Goal: Information Seeking & Learning: Learn about a topic

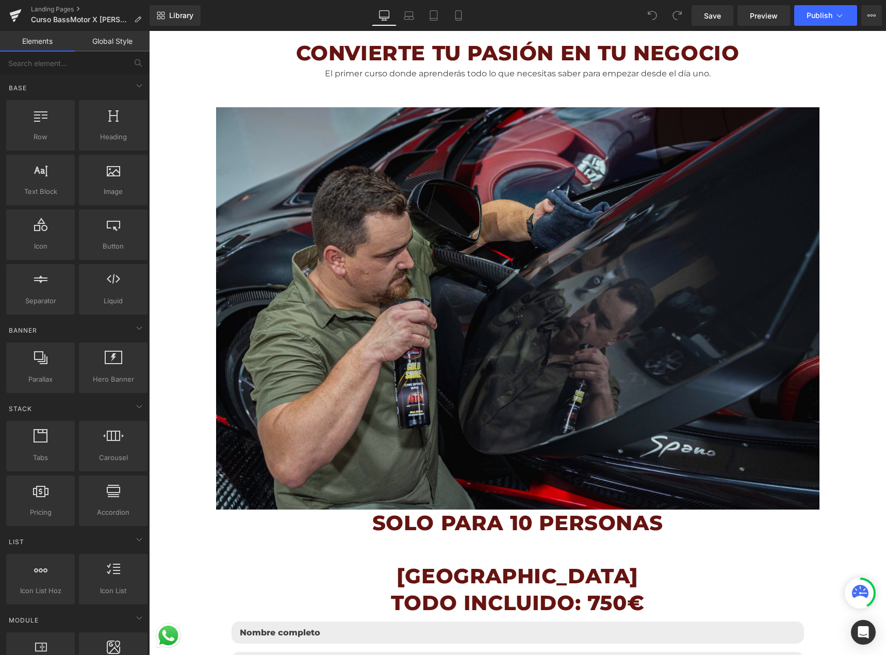
scroll to position [670, 0]
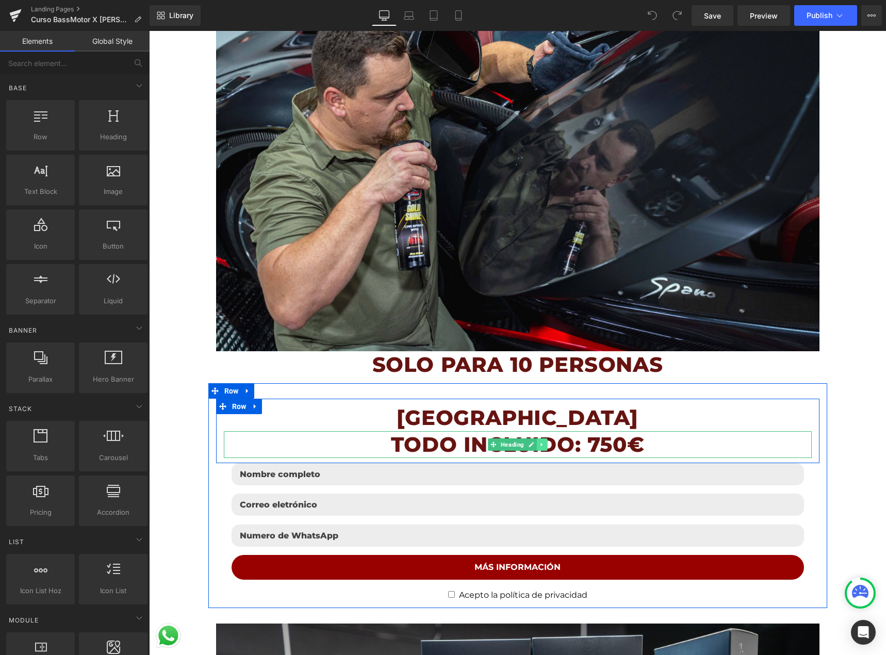
click at [540, 444] on icon at bounding box center [541, 445] width 2 height 4
click at [544, 444] on icon at bounding box center [547, 445] width 6 height 6
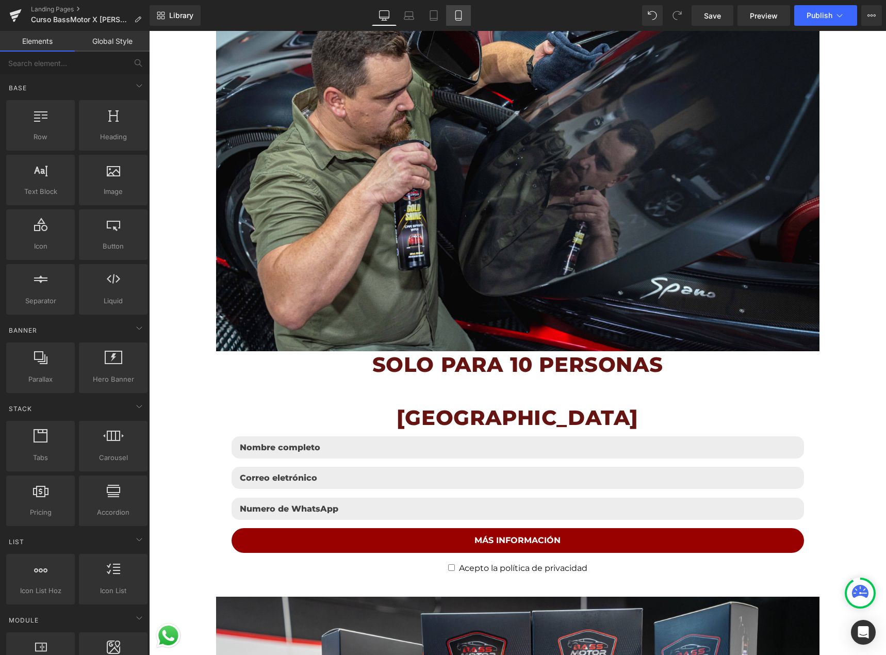
click at [463, 14] on icon at bounding box center [458, 15] width 10 height 10
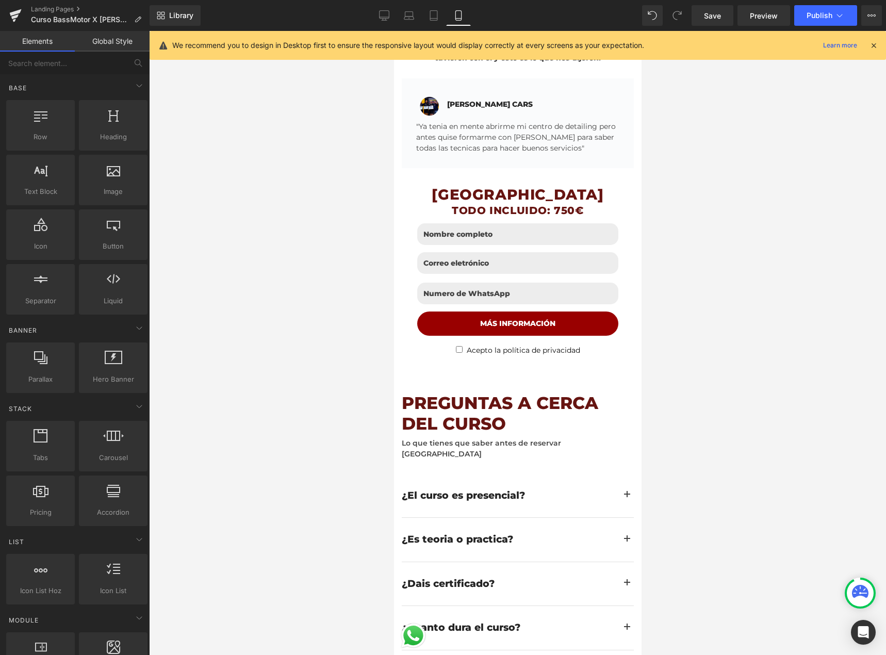
scroll to position [2887, 0]
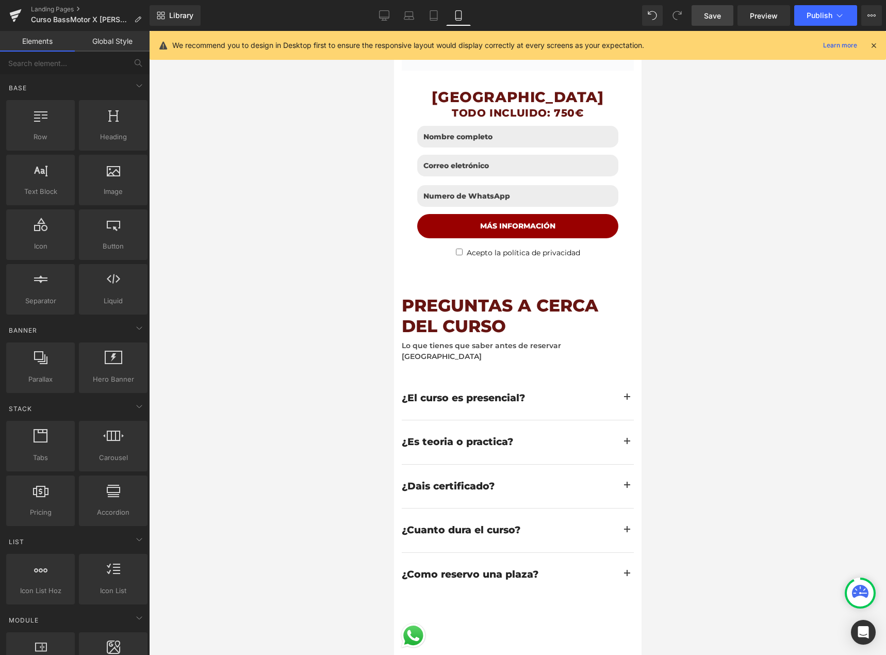
click at [711, 14] on span "Save" at bounding box center [712, 15] width 17 height 11
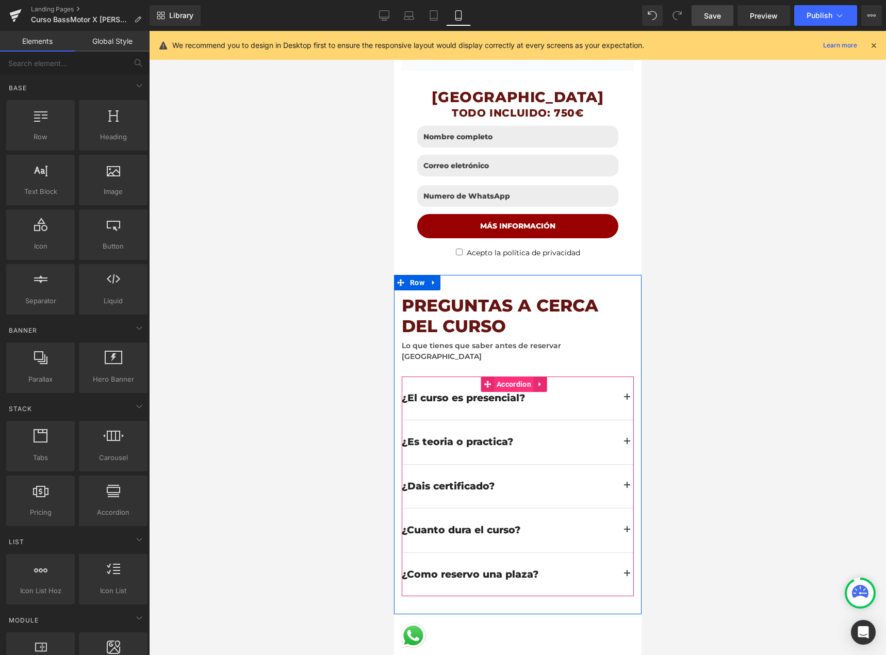
click at [511, 376] on span "Accordion" at bounding box center [513, 383] width 40 height 15
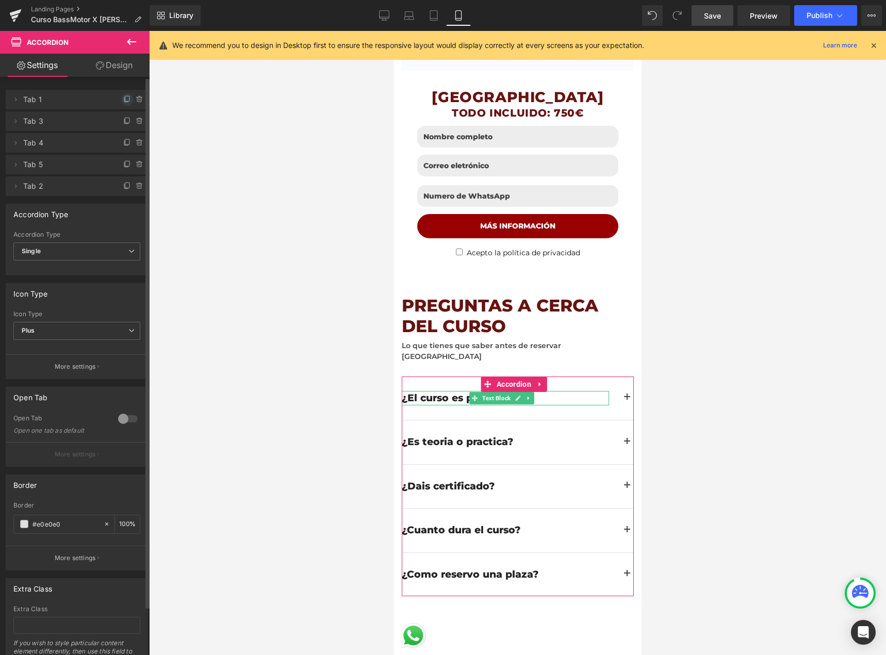
click at [123, 103] on icon at bounding box center [127, 99] width 8 height 8
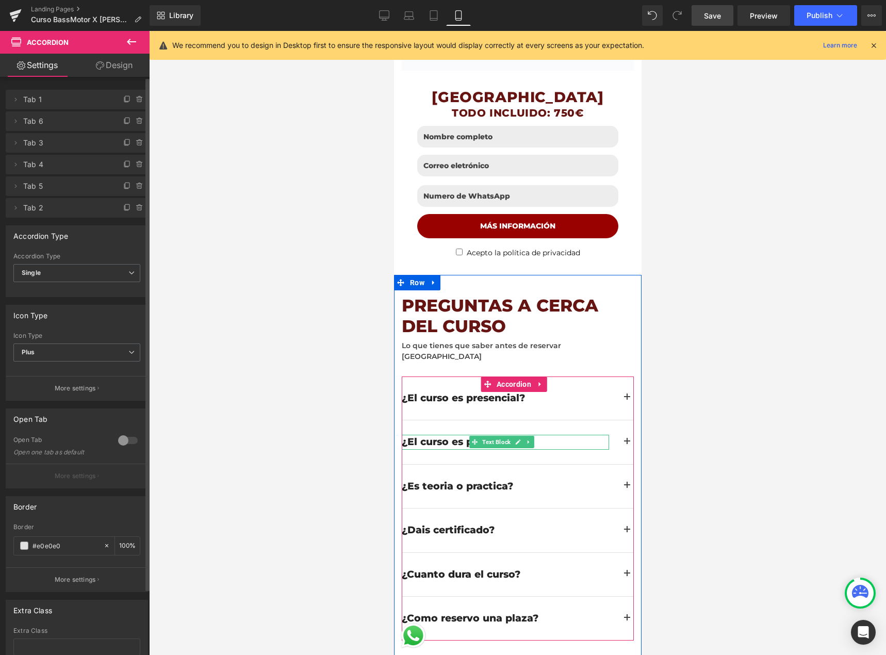
click at [439, 435] on div "¿El curso es presencial?" at bounding box center [504, 442] width 207 height 15
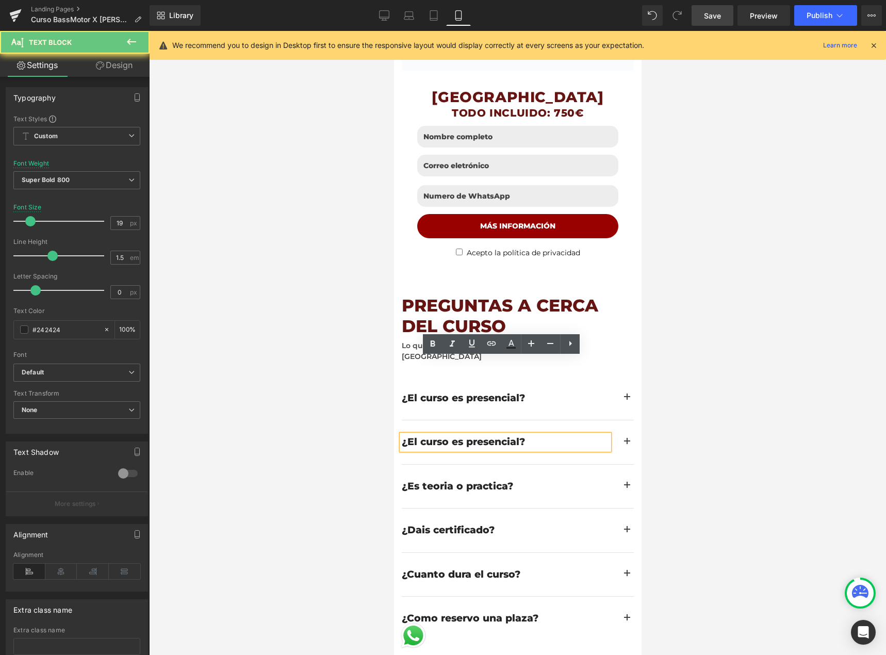
click at [440, 435] on div "¿El curso es presencial?" at bounding box center [504, 442] width 207 height 15
click at [443, 435] on div "¿El curso es presencial?" at bounding box center [504, 442] width 207 height 15
drag, startPoint x: 519, startPoint y: 364, endPoint x: 404, endPoint y: 368, distance: 115.0
click at [404, 435] on div "¿El curso es presencial?" at bounding box center [504, 442] width 207 height 15
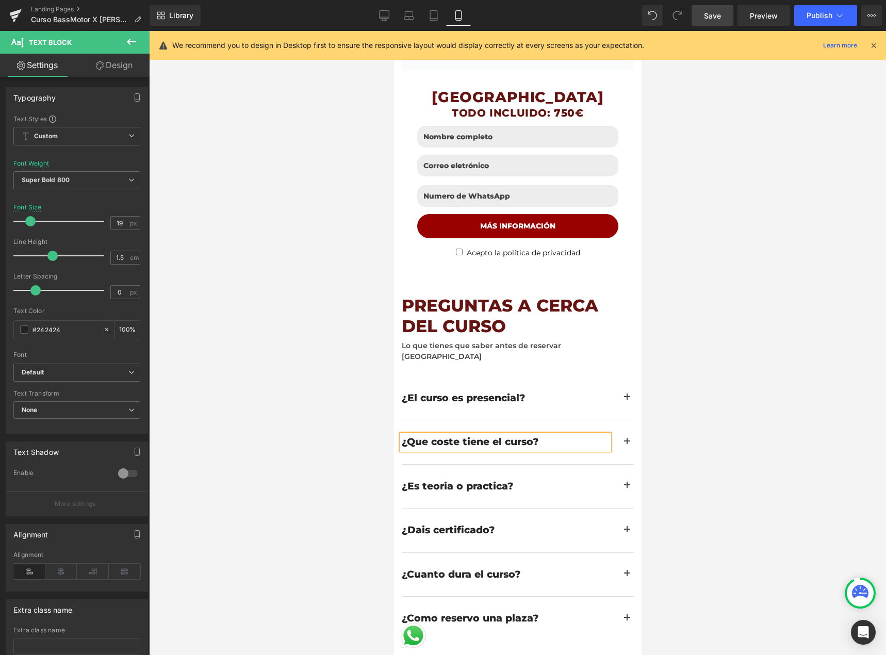
click at [424, 435] on div "¿Que coste tiene el curso?" at bounding box center [504, 442] width 207 height 15
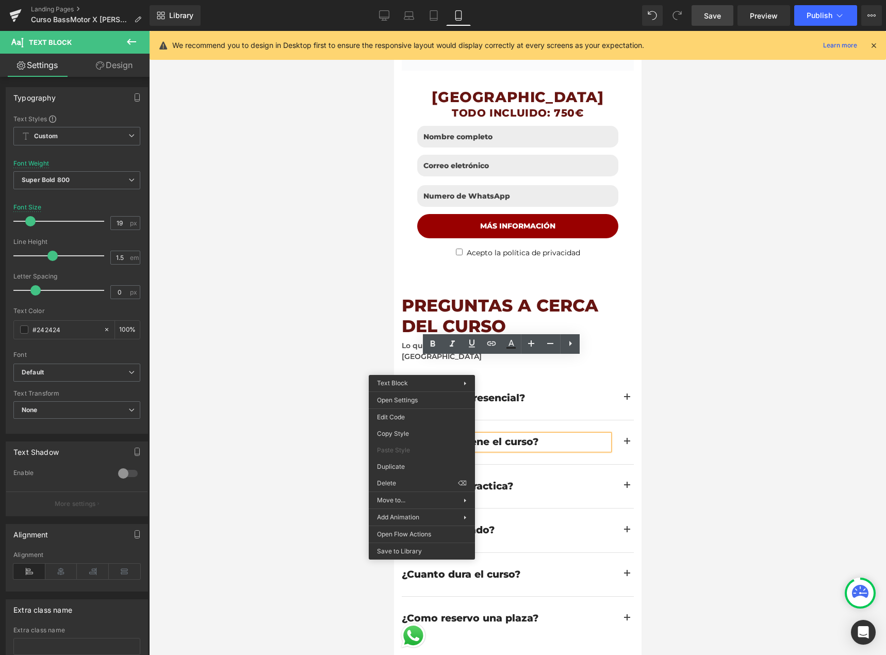
click at [415, 435] on div "¿Que coste tiene el curso?" at bounding box center [504, 442] width 207 height 15
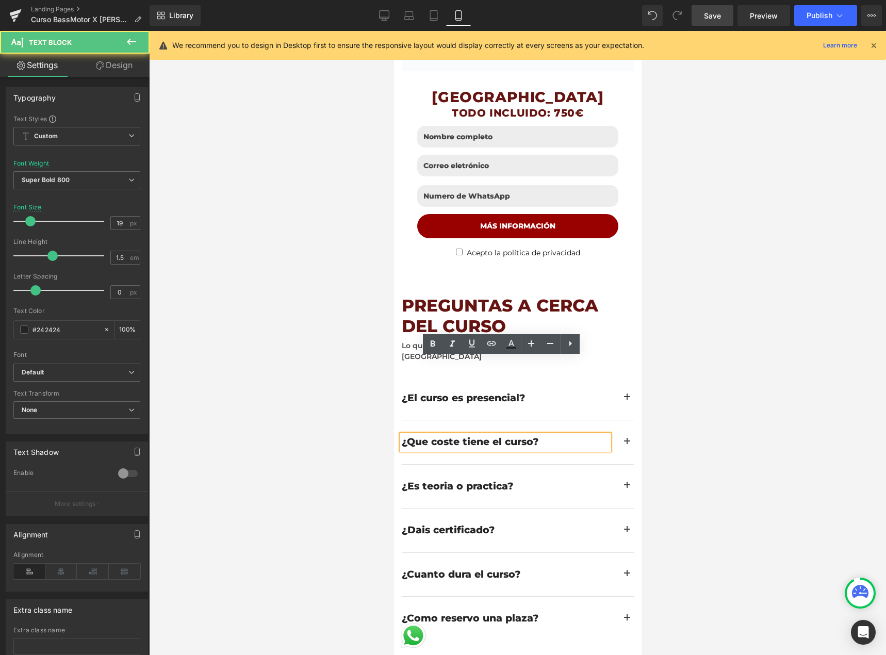
click at [772, 360] on div at bounding box center [517, 343] width 737 height 624
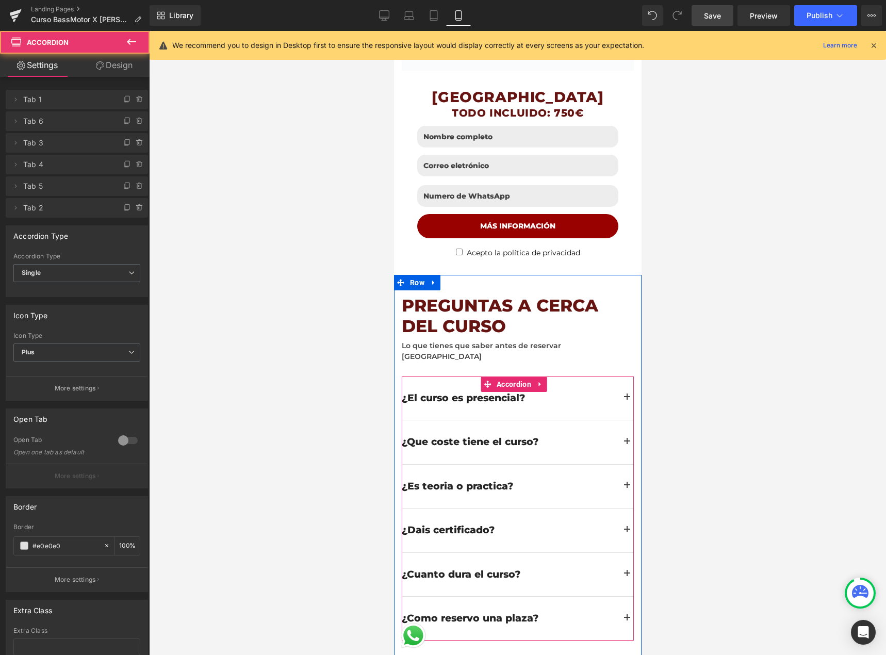
click at [620, 420] on button "button" at bounding box center [626, 442] width 13 height 44
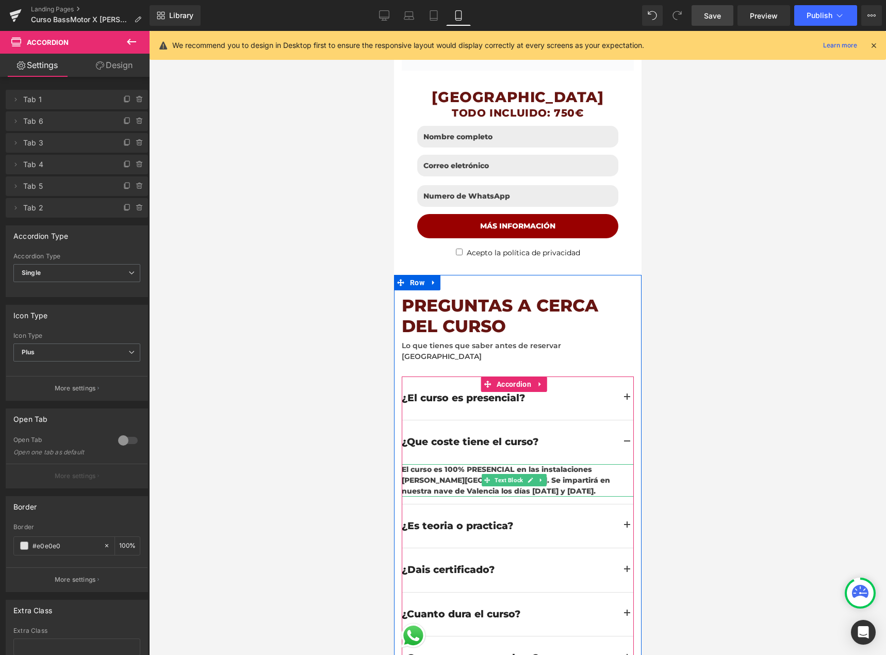
click at [465, 464] on div "El curso es 100% PRESENCIAL en las instalaciones [PERSON_NAME][GEOGRAPHIC_DATA]…" at bounding box center [517, 480] width 232 height 32
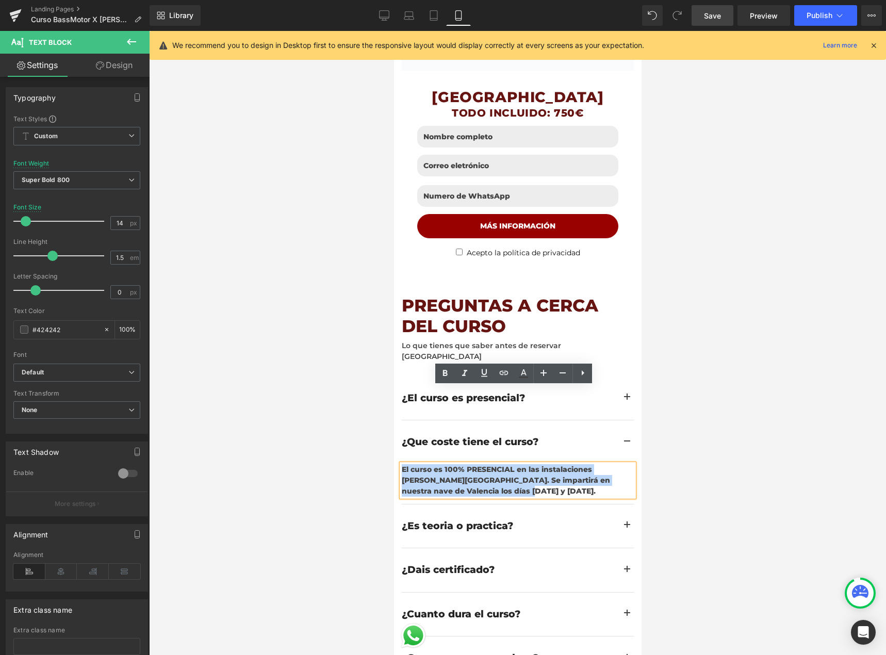
drag, startPoint x: 502, startPoint y: 413, endPoint x: 402, endPoint y: 391, distance: 102.4
click at [402, 464] on div "El curso es 100% PRESENCIAL en las instalaciones [PERSON_NAME][GEOGRAPHIC_DATA]…" at bounding box center [517, 480] width 232 height 32
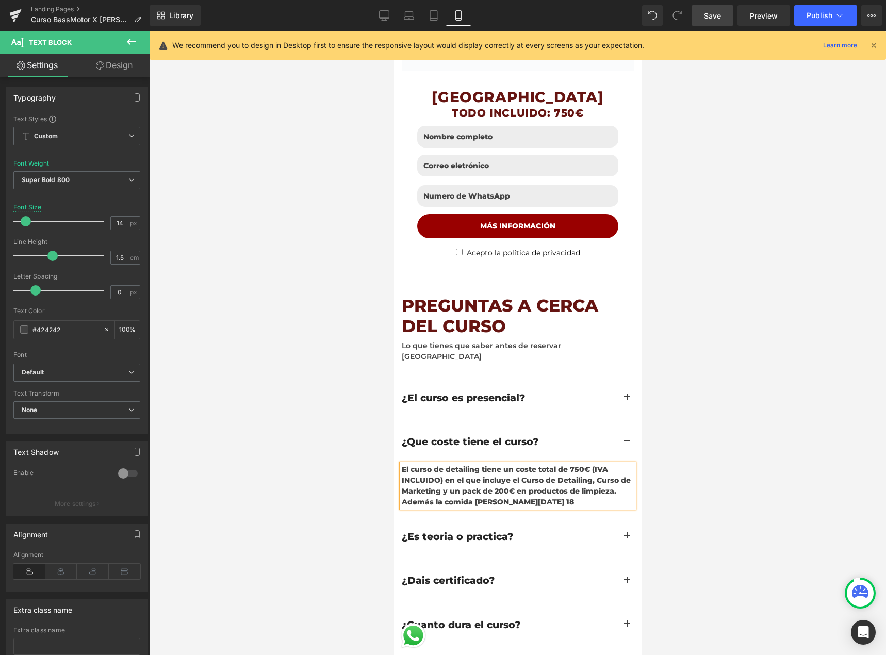
click at [516, 464] on div "El curso de detailing tiene un coste total de 750€ (IVA INCLUIDO) en el que inc…" at bounding box center [517, 485] width 232 height 43
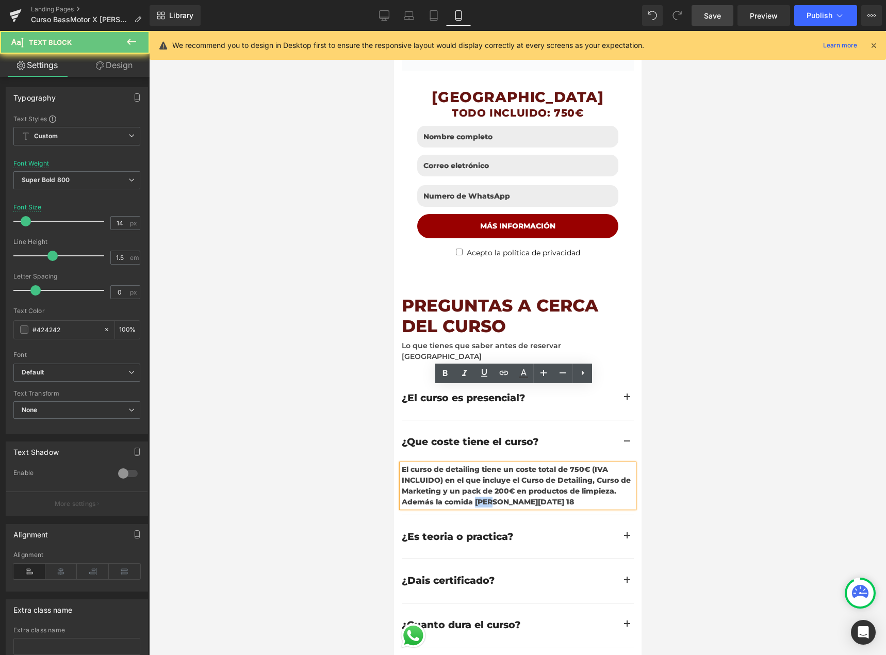
click at [516, 464] on div "El curso de detailing tiene un coste total de 750€ (IVA INCLUIDO) en el que inc…" at bounding box center [517, 485] width 232 height 43
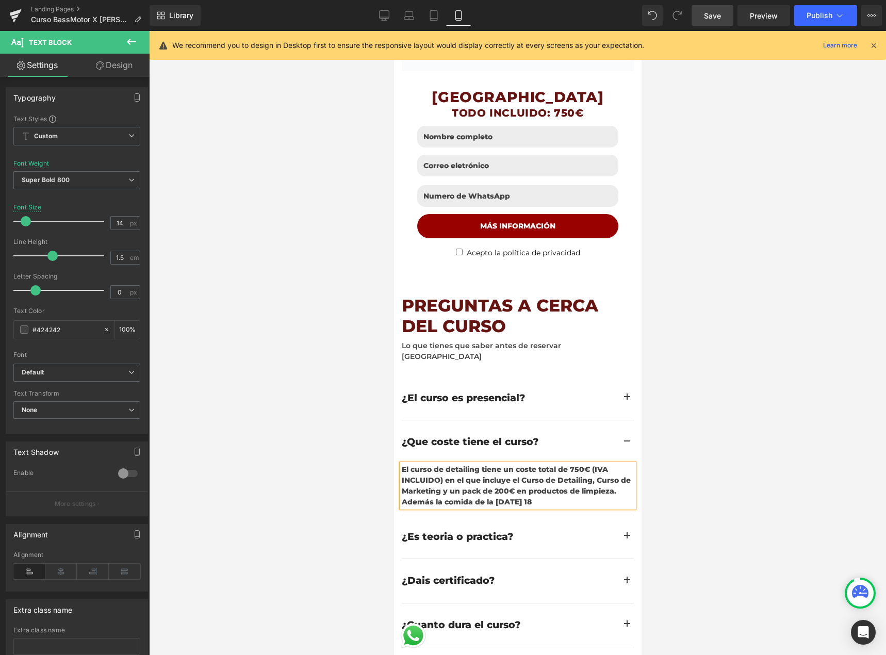
click at [471, 464] on div "El curso de detailing tiene un coste total de 750€ (IVA INCLUIDO) en el que inc…" at bounding box center [517, 485] width 232 height 43
drag, startPoint x: 541, startPoint y: 424, endPoint x: 530, endPoint y: 425, distance: 10.4
click at [530, 464] on div "El curso de detailing tiene un coste total de 750€ (IVA INCLUIDO) en el que inc…" at bounding box center [517, 485] width 232 height 43
click at [555, 464] on div "El curso de detailing tiene un coste total de 750€ (IVA INCLUIDO) en el que inc…" at bounding box center [517, 485] width 232 height 43
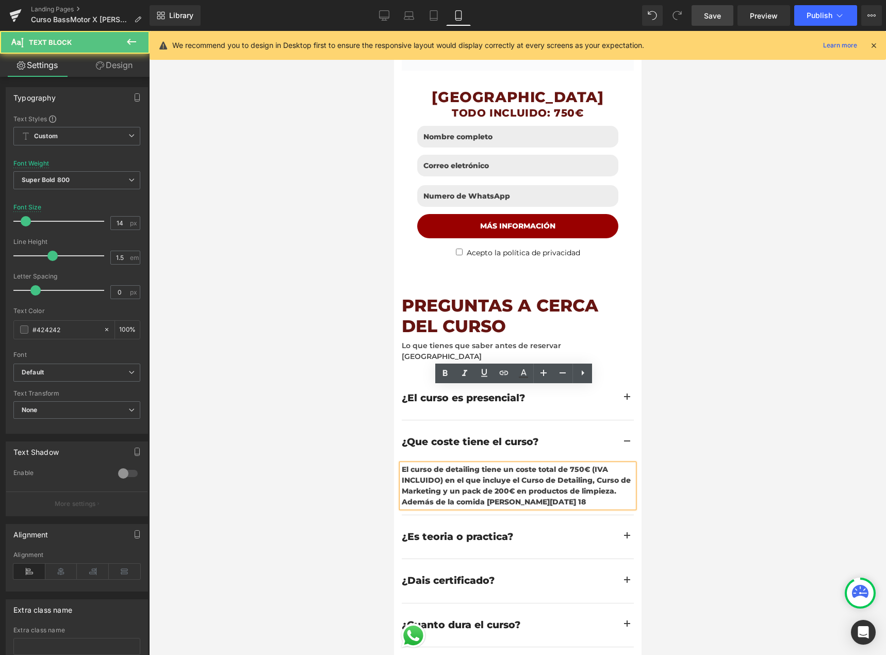
click at [538, 464] on div "El curso de detailing tiene un coste total de 750€ (IVA INCLUIDO) en el que inc…" at bounding box center [517, 485] width 232 height 43
click at [540, 464] on div "El curso de detailing tiene un coste total de 750€ (IVA INCLUIDO) en el que inc…" at bounding box center [517, 485] width 232 height 43
click at [583, 464] on div "El curso de detailing tiene un coste total de 750€ (IVA INCLUIDO) en el que inc…" at bounding box center [517, 485] width 232 height 43
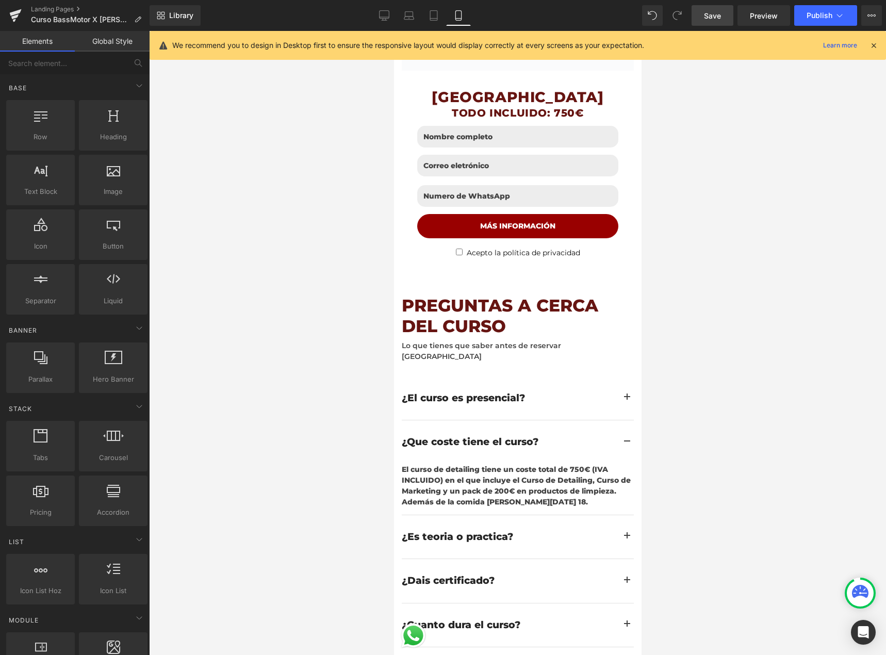
click at [676, 398] on div at bounding box center [517, 343] width 737 height 624
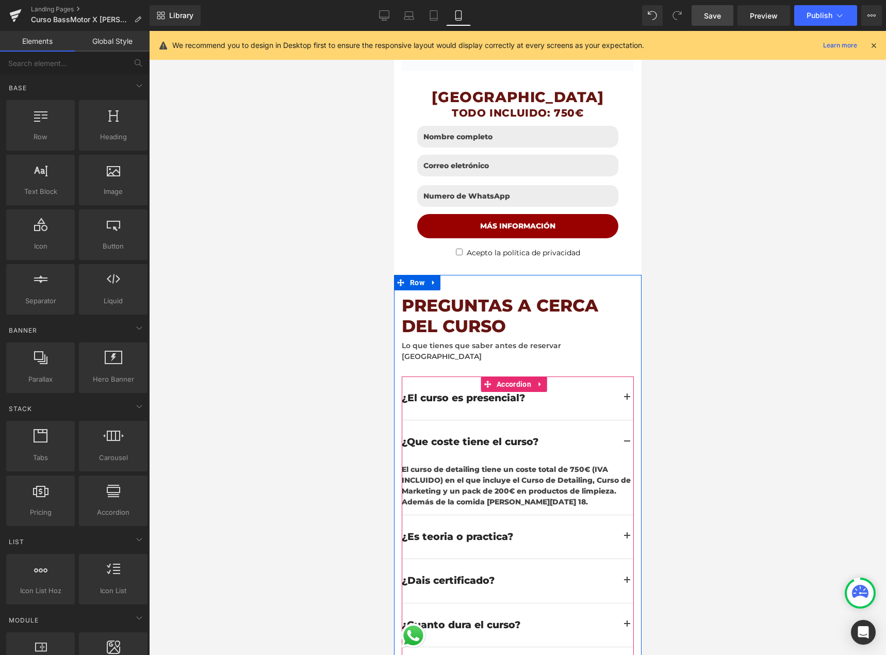
click at [626, 583] on span "button" at bounding box center [626, 583] width 0 height 0
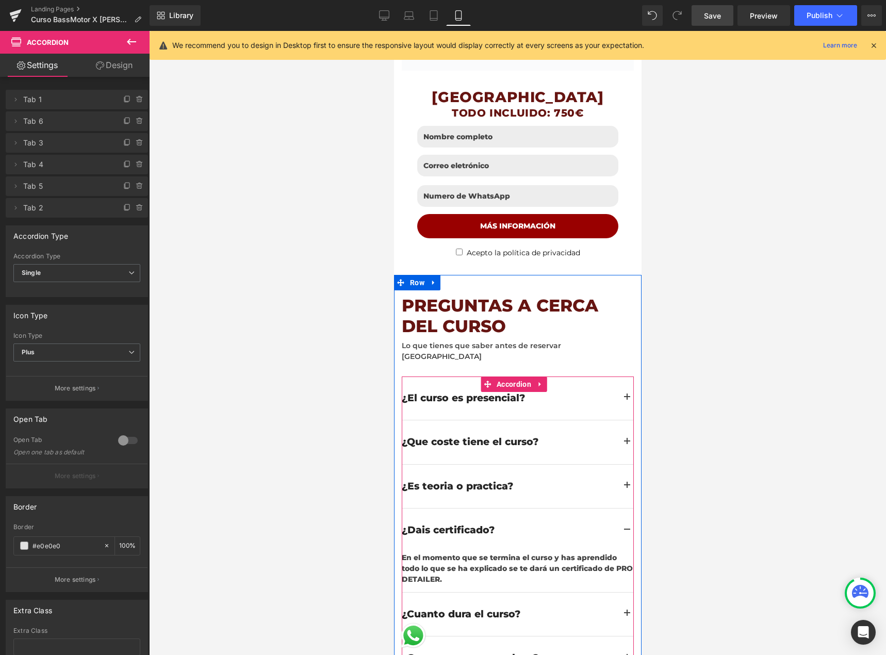
click at [620, 420] on button "button" at bounding box center [626, 442] width 13 height 44
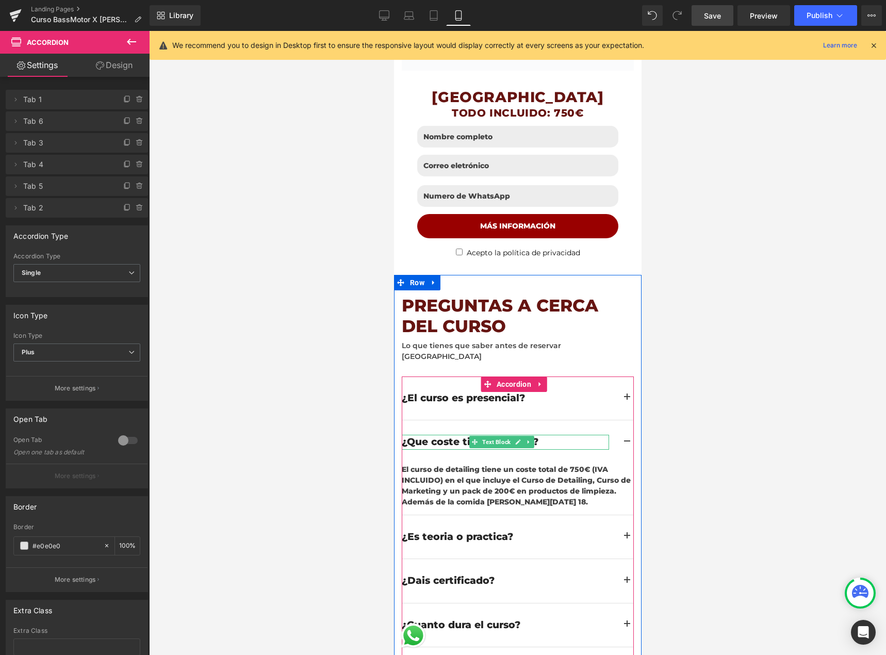
click at [431, 435] on div "¿Que coste tiene el curso?" at bounding box center [504, 442] width 207 height 15
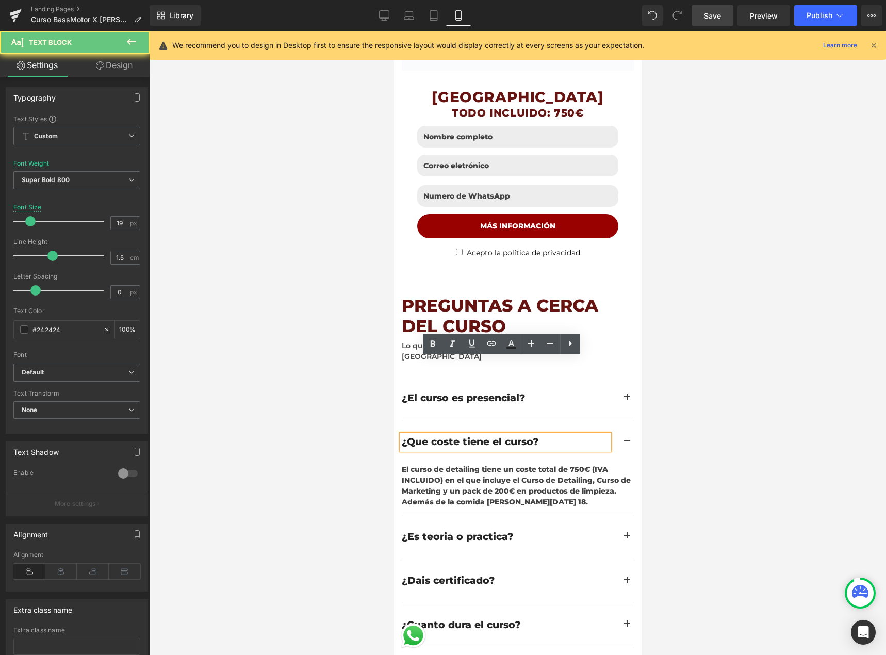
click at [428, 435] on div "¿Que coste tiene el curso?" at bounding box center [504, 442] width 207 height 15
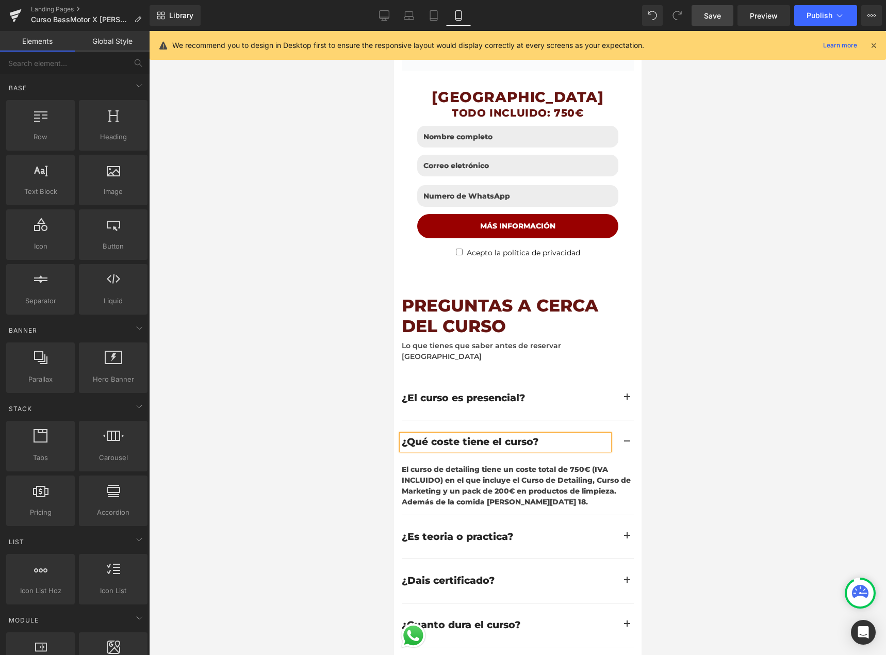
click at [789, 346] on div at bounding box center [517, 343] width 737 height 624
click at [716, 10] on span "Save" at bounding box center [712, 15] width 17 height 11
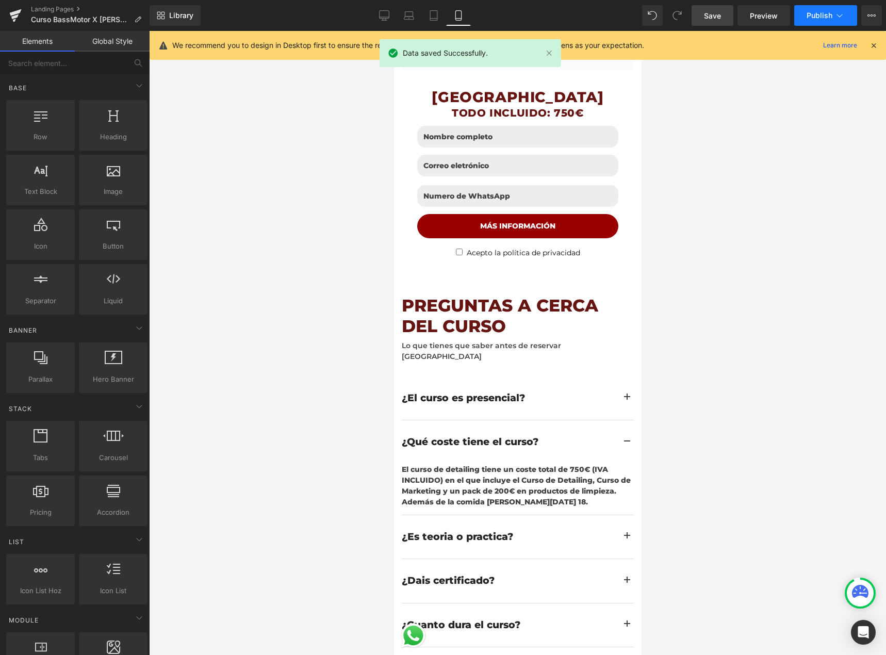
click at [816, 14] on span "Publish" at bounding box center [819, 15] width 26 height 8
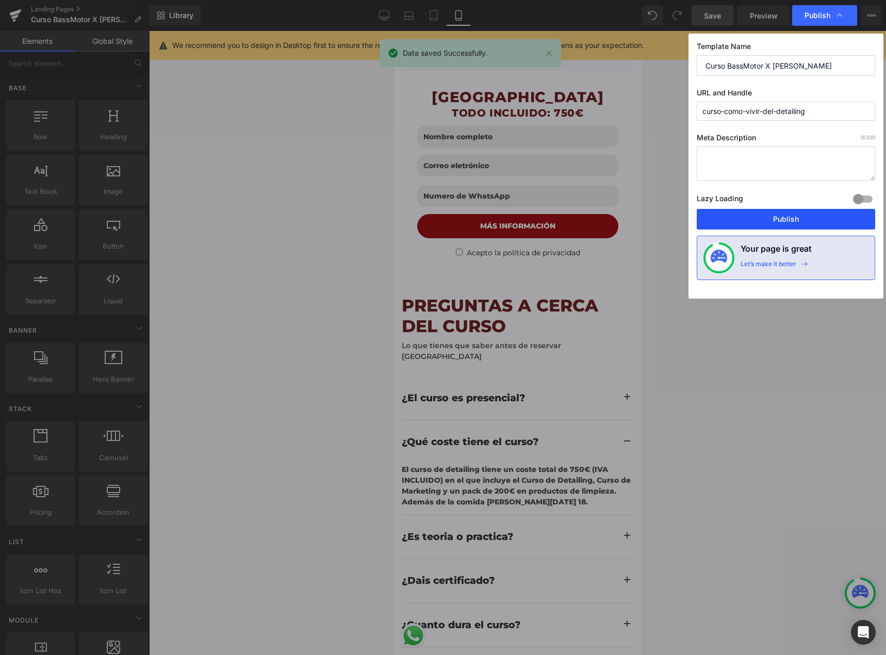
click at [782, 214] on button "Publish" at bounding box center [785, 219] width 178 height 21
